Goal: Task Accomplishment & Management: Use online tool/utility

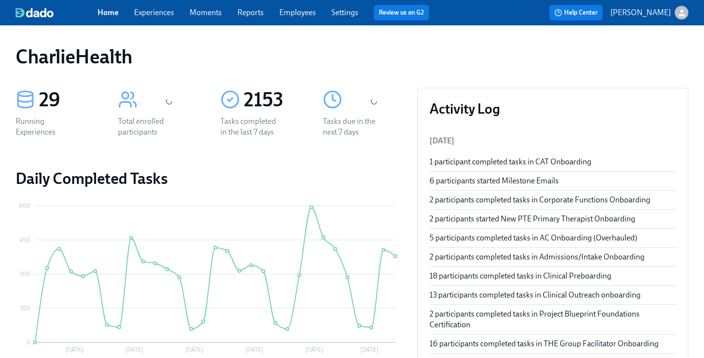
click at [272, 40] on div "CharlieHealth" at bounding box center [352, 56] width 688 height 39
click at [296, 15] on link "Employees" at bounding box center [297, 12] width 37 height 9
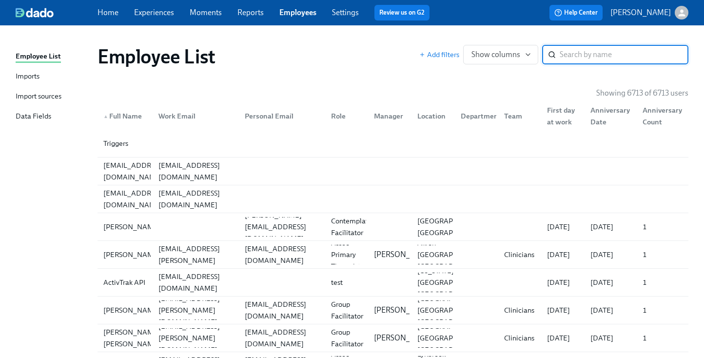
click at [337, 52] on div "Employee List" at bounding box center [258, 56] width 322 height 23
click at [575, 53] on input "search" at bounding box center [623, 54] width 129 height 19
type input "[PERSON_NAME]"
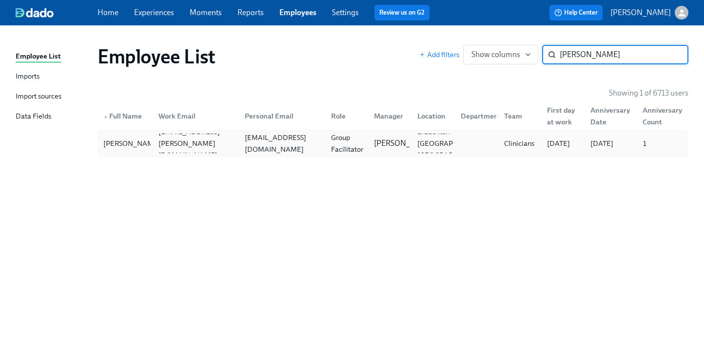
click at [308, 135] on div "[EMAIL_ADDRESS][DOMAIN_NAME]" at bounding box center [280, 143] width 86 height 19
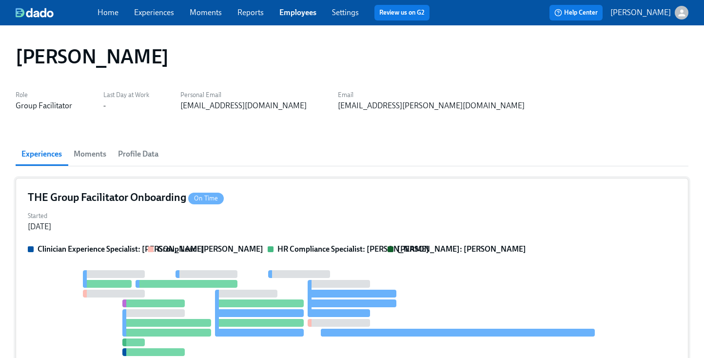
click at [345, 202] on div "THE Group Facilitator Onboarding On Time" at bounding box center [352, 197] width 648 height 15
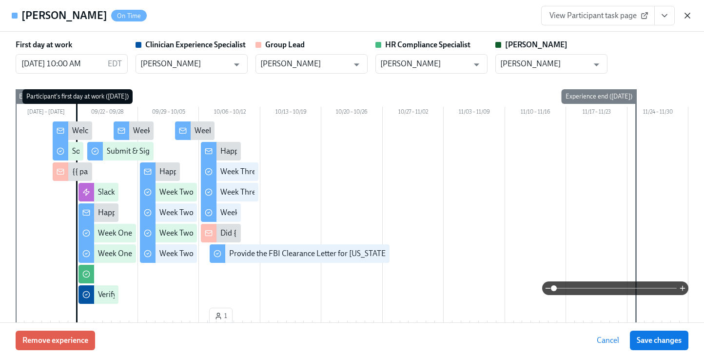
click at [688, 18] on icon "button" at bounding box center [687, 16] width 10 height 10
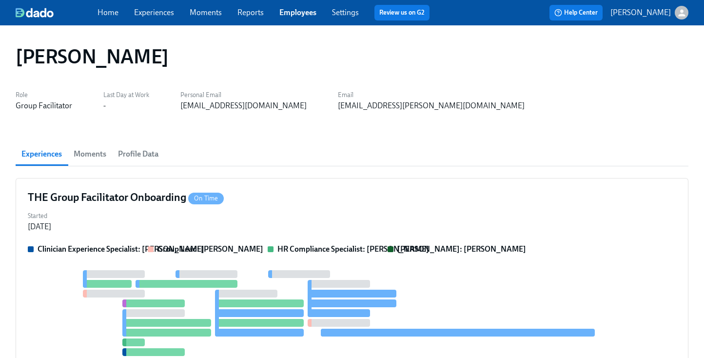
click at [281, 10] on link "Employees" at bounding box center [297, 12] width 37 height 9
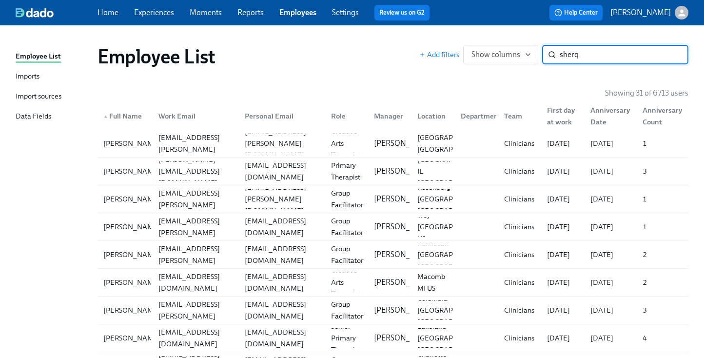
type input "sherqw"
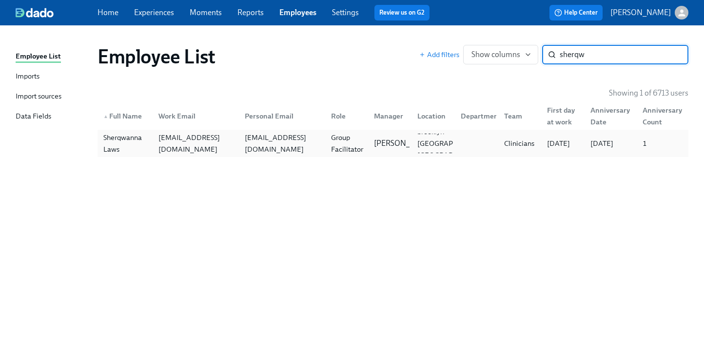
click at [315, 141] on div "[EMAIL_ADDRESS][DOMAIN_NAME]" at bounding box center [280, 143] width 86 height 19
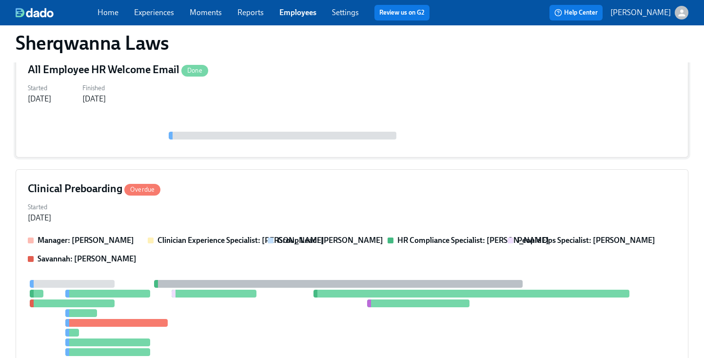
scroll to position [277, 0]
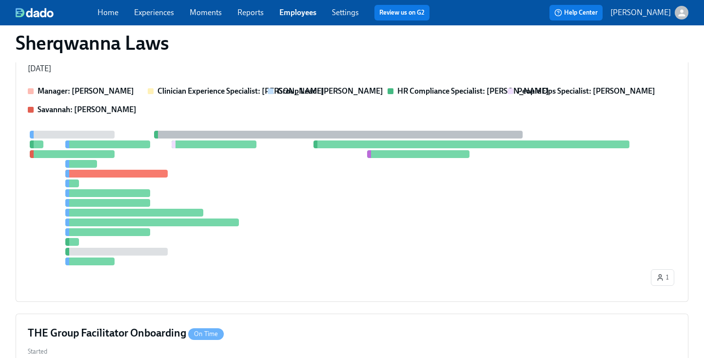
click at [356, 239] on div at bounding box center [338, 198] width 621 height 134
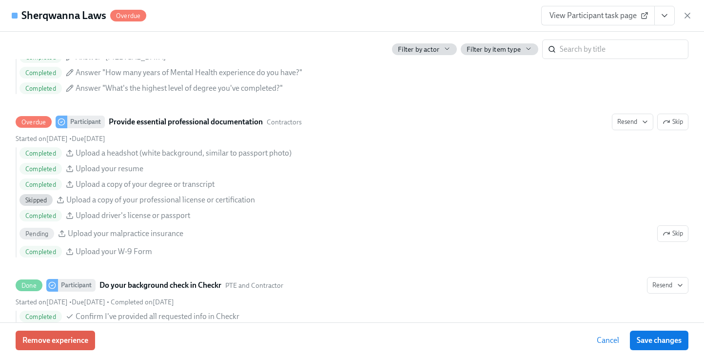
scroll to position [1013, 0]
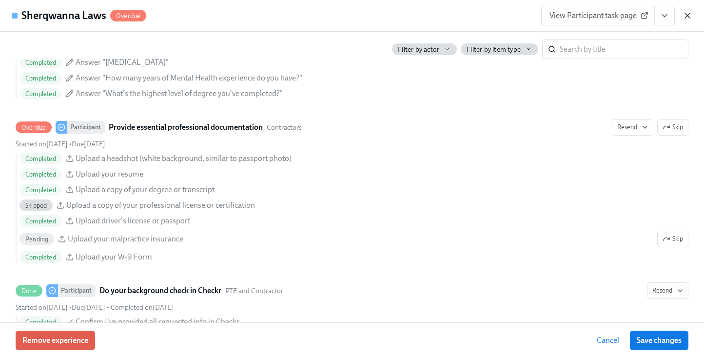
click at [688, 15] on icon "button" at bounding box center [687, 16] width 10 height 10
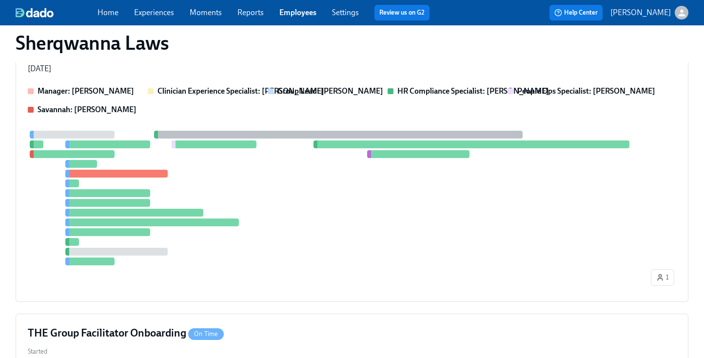
click at [284, 5] on div "Home Experiences Moments Reports Employees Settings Review us on G2" at bounding box center [267, 13] width 340 height 16
click at [287, 12] on link "Employees" at bounding box center [297, 12] width 37 height 9
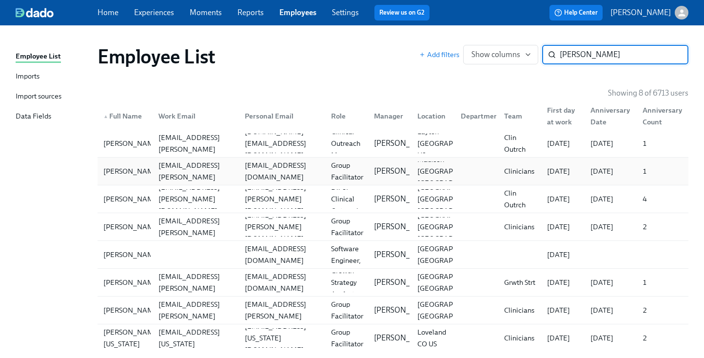
type input "[PERSON_NAME]"
click at [289, 171] on div "[EMAIL_ADDRESS][DOMAIN_NAME]" at bounding box center [282, 170] width 82 height 23
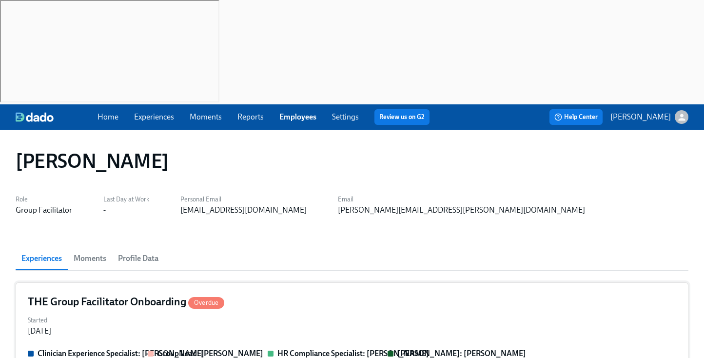
click at [289, 294] on div "THE Group Facilitator Onboarding Overdue" at bounding box center [352, 301] width 648 height 15
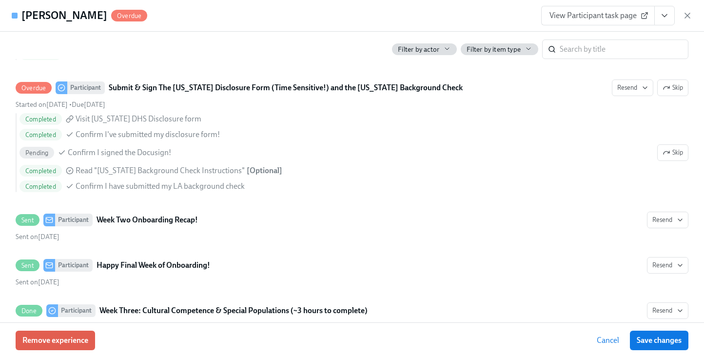
scroll to position [1690, 0]
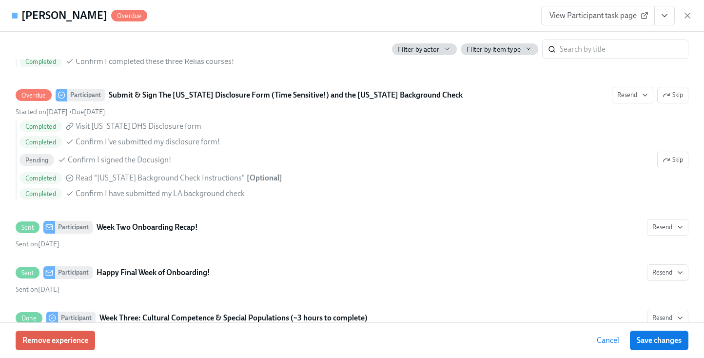
click at [671, 18] on button "View task page" at bounding box center [664, 15] width 20 height 19
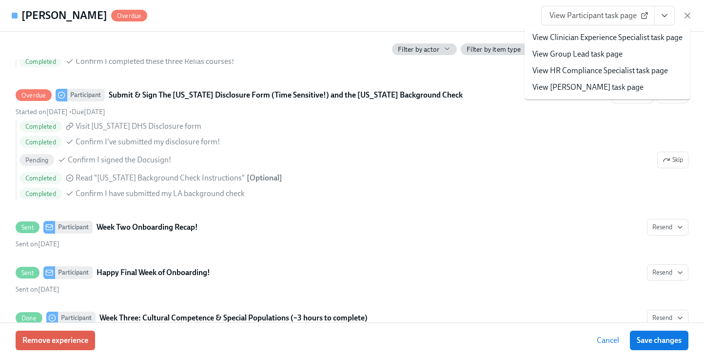
click at [588, 64] on li "View HR Compliance Specialist task page" at bounding box center [607, 70] width 166 height 17
click at [582, 70] on link "View HR Compliance Specialist task page" at bounding box center [599, 70] width 135 height 11
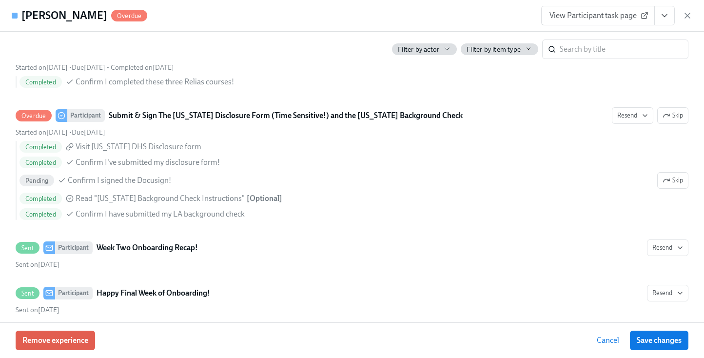
scroll to position [1711, 0]
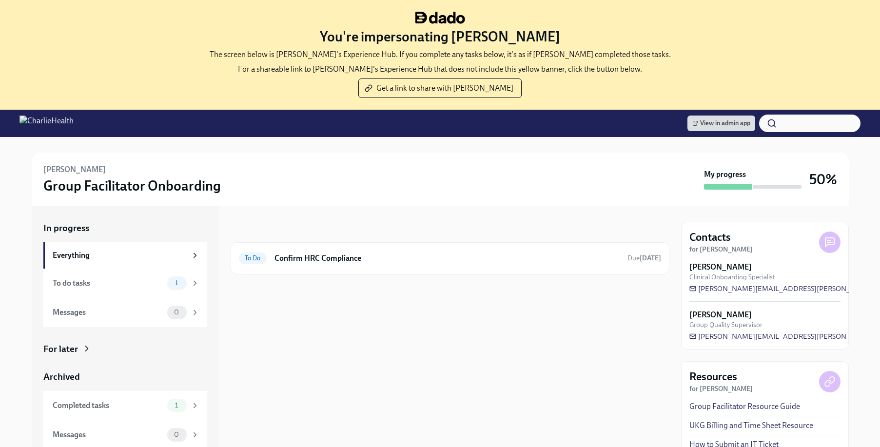
click at [398, 233] on div "In progress" at bounding box center [449, 228] width 439 height 13
click at [382, 254] on h6 "Confirm HRC Compliance" at bounding box center [446, 258] width 345 height 11
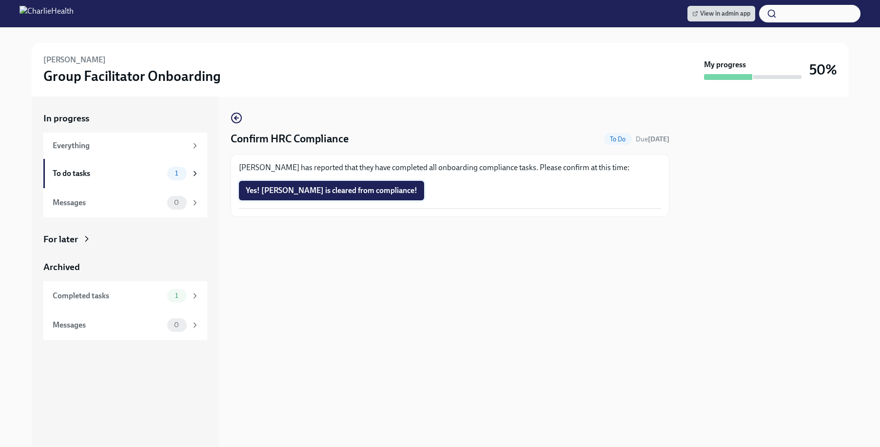
click at [305, 189] on span "Yes! Stephanie is cleared from compliance!" at bounding box center [332, 191] width 172 height 10
